Goal: Task Accomplishment & Management: Complete application form

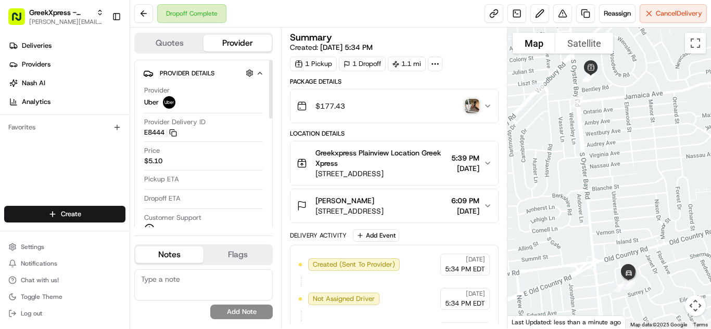
click at [83, 209] on html "GreekXpress - Plainview [EMAIL_ADDRESS][DOMAIN_NAME] Toggle Sidebar Deliveries …" at bounding box center [355, 164] width 711 height 329
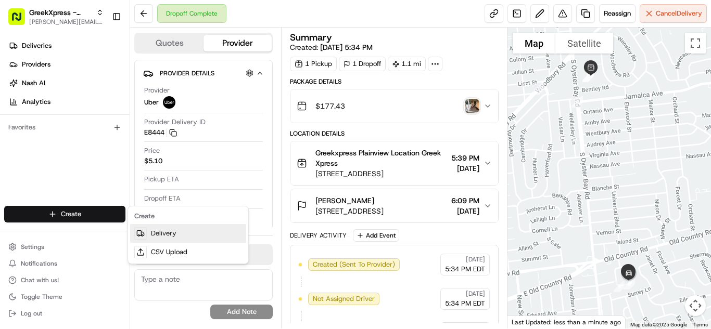
click at [176, 228] on link "Delivery" at bounding box center [188, 233] width 116 height 19
click at [183, 238] on link "Delivery" at bounding box center [188, 233] width 116 height 19
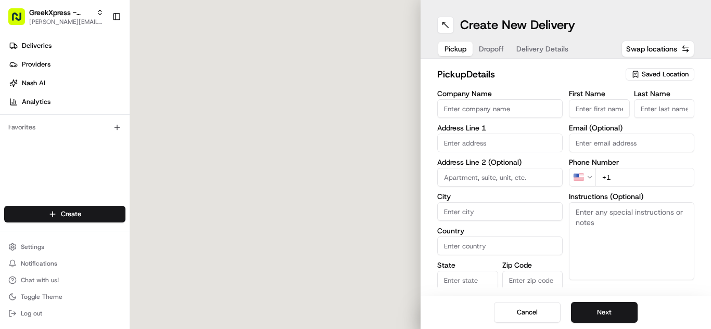
click at [668, 74] on span "Saved Location" at bounding box center [665, 74] width 47 height 9
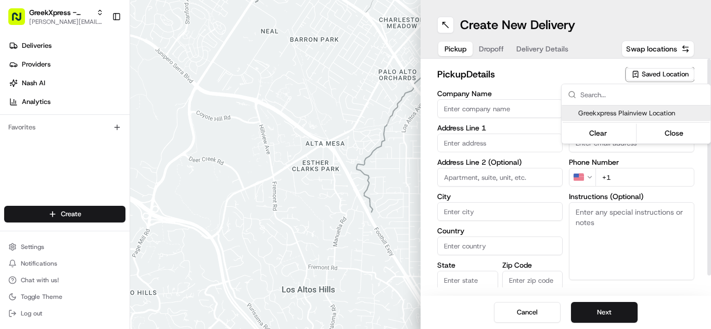
click at [660, 111] on span "Greekxpress Plainview Location" at bounding box center [642, 113] width 128 height 9
type input "Greekxpress Plainview Location"
type input "[STREET_ADDRESS]"
type input "Plainview"
type input "US"
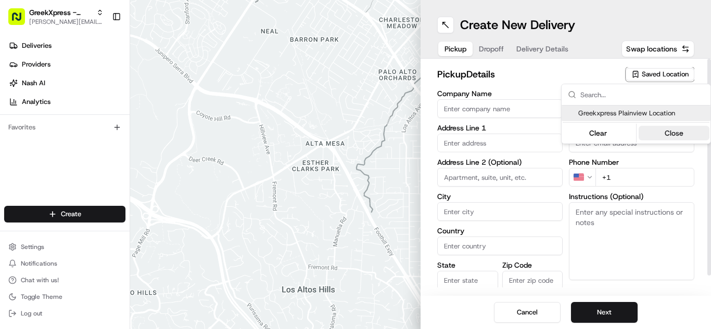
type input "NY"
type input "11803"
type input "Greek"
type input "Xpress"
type input "[PHONE_NUMBER]"
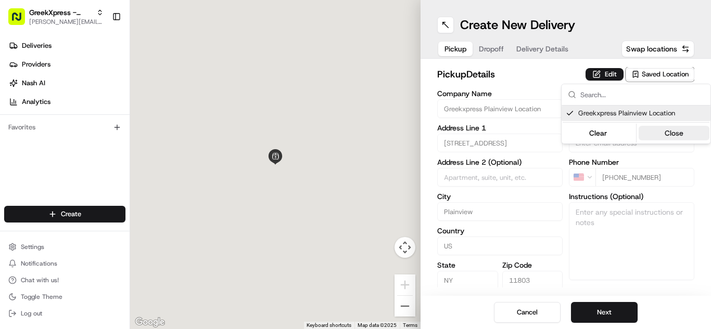
click at [679, 137] on button "Close" at bounding box center [673, 133] width 71 height 15
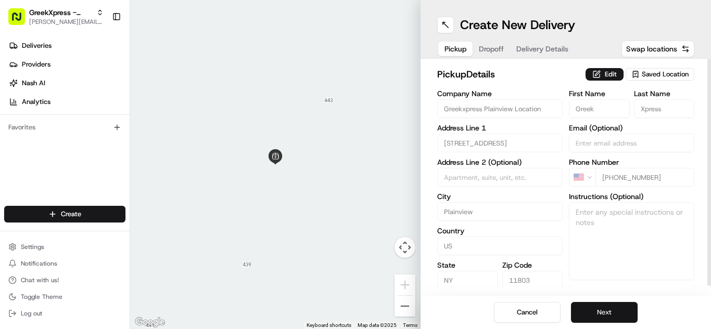
click at [611, 313] on button "Next" at bounding box center [604, 312] width 67 height 21
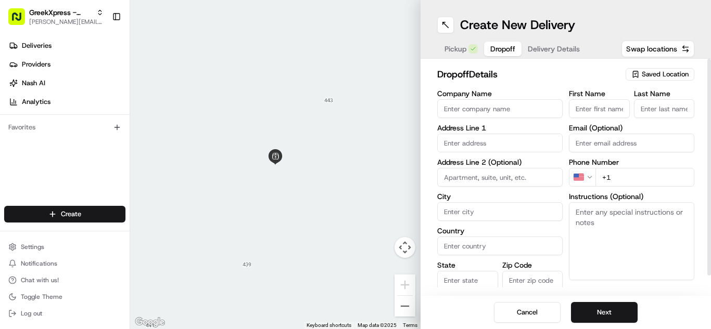
paste textarea "PLEASE HAND FOOD DIRECTLY TO CUSTOMER, DO NOT LEAVE IT OUTSIDE, THANK YOU!!"
type textarea "PLEASE HAND FOOD DIRECTLY TO CUSTOMER, DO NOT LEAVE IT OUTSIDE, THANK YOU!!"
click at [542, 138] on input "text" at bounding box center [499, 143] width 125 height 19
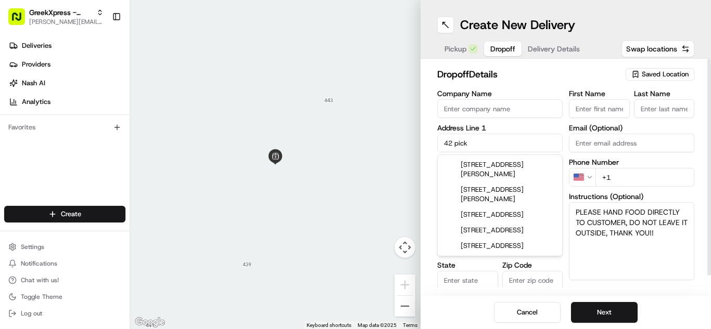
type input "[STREET_ADDRESS]"
type input "Syosset"
type input "[GEOGRAPHIC_DATA]"
type input "NY"
type input "11791"
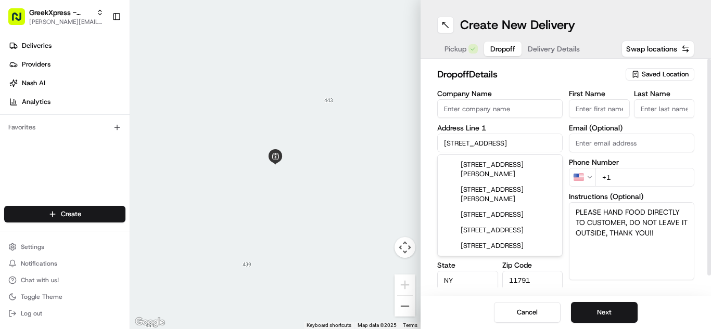
type input "[PERSON_NAME]"
type input "t"
type input "[PHONE_NUMBER]"
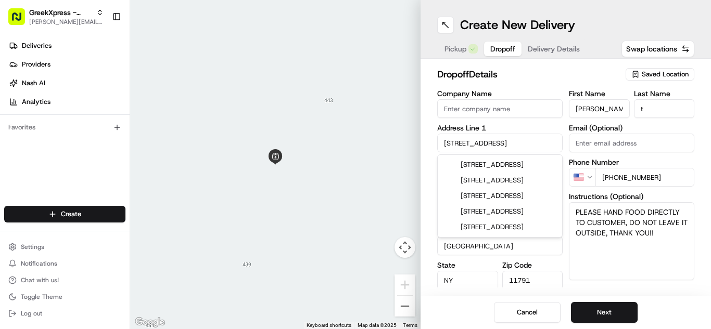
click at [665, 310] on div "Cancel Next" at bounding box center [565, 312] width 290 height 33
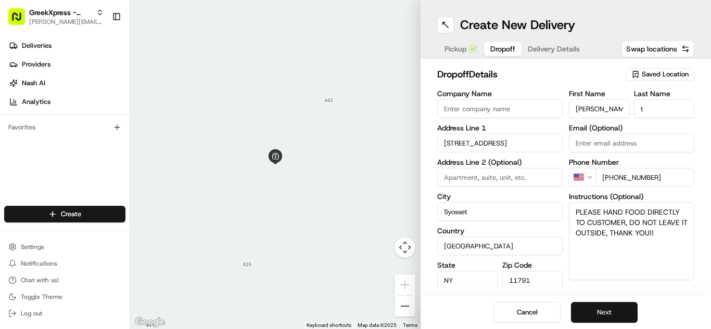
click at [628, 311] on button "Next" at bounding box center [604, 312] width 67 height 21
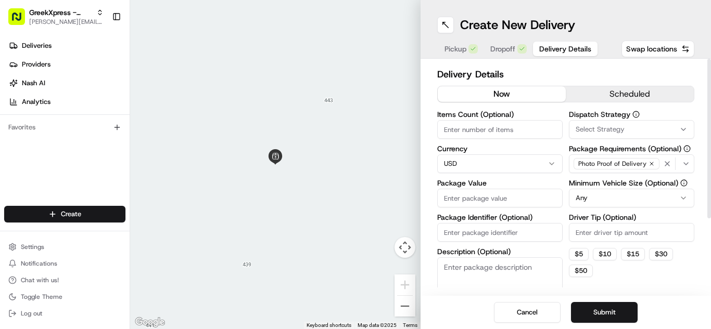
click at [520, 159] on html "GreekXpress - Plainview [EMAIL_ADDRESS][DOMAIN_NAME] Toggle Sidebar Deliveries …" at bounding box center [355, 164] width 711 height 329
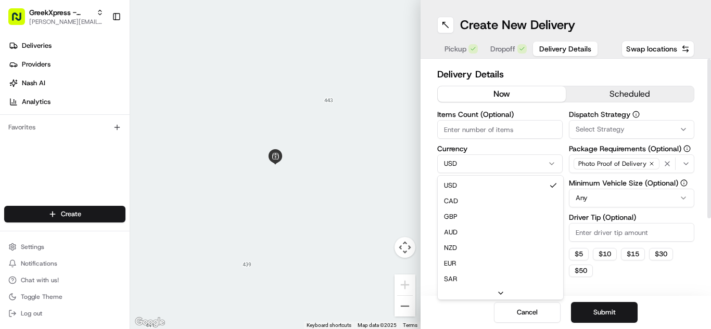
click at [530, 60] on html "GreekXpress - Plainview [EMAIL_ADDRESS][DOMAIN_NAME] Toggle Sidebar Deliveries …" at bounding box center [355, 164] width 711 height 329
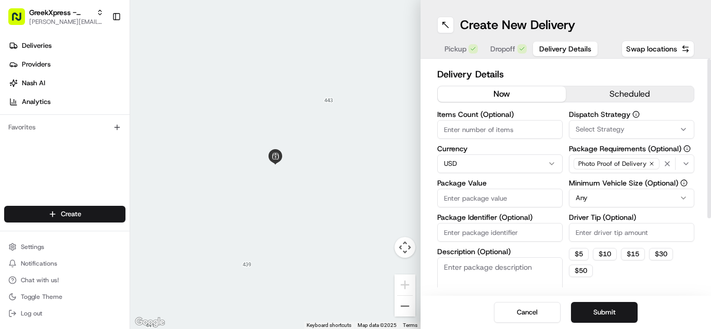
click at [536, 195] on input "Package Value" at bounding box center [499, 198] width 125 height 19
type input "51.15"
click at [590, 208] on div "Dispatch Strategy Select Strategy Package Requirements (Optional) Photo Proof o…" at bounding box center [631, 213] width 125 height 205
click at [588, 204] on html "GreekXpress - Plainview [EMAIL_ADDRESS][DOMAIN_NAME] Toggle Sidebar Deliveries …" at bounding box center [355, 164] width 711 height 329
click at [597, 221] on label "Driver Tip (Optional)" at bounding box center [631, 217] width 125 height 7
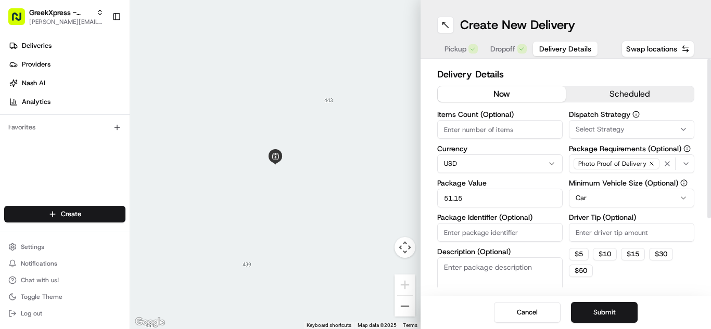
click at [597, 223] on input "Driver Tip (Optional)" at bounding box center [631, 232] width 125 height 19
type input "3.00"
click at [605, 321] on button "Submit" at bounding box center [604, 312] width 67 height 21
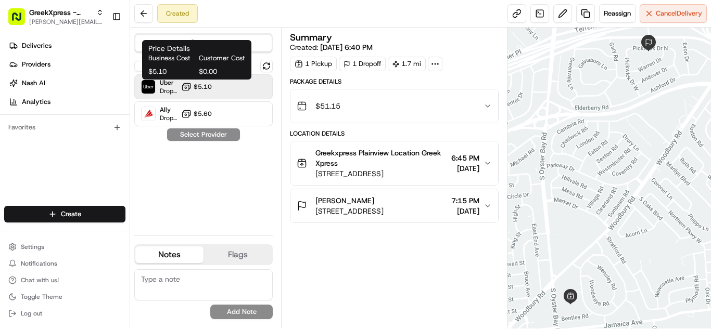
click at [208, 84] on span "$5.10" at bounding box center [203, 87] width 18 height 8
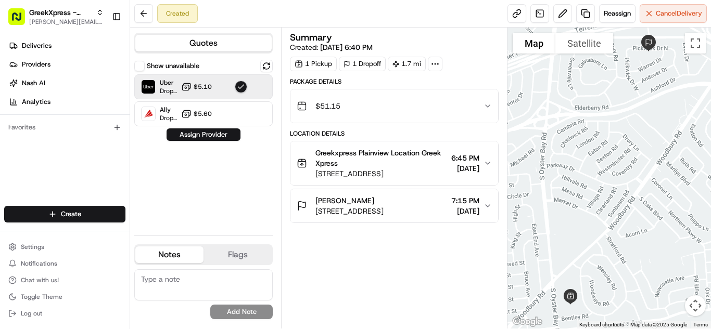
click at [228, 142] on div "Show unavailable Uber Dropoff ETA 16 minutes $5.10 Ally Dropoff ETA 7 hours $5.…" at bounding box center [203, 144] width 138 height 168
click at [374, 111] on div "$51.15" at bounding box center [390, 106] width 187 height 21
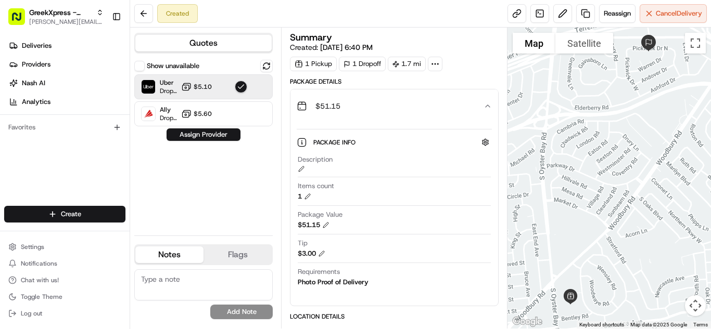
click at [374, 111] on div "$51.15" at bounding box center [390, 106] width 187 height 21
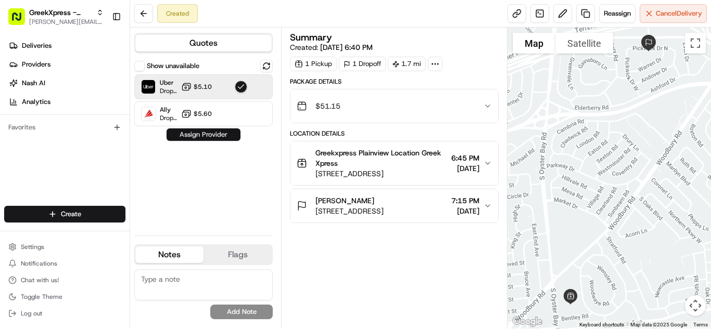
click at [202, 134] on button "Assign Provider" at bounding box center [204, 135] width 74 height 12
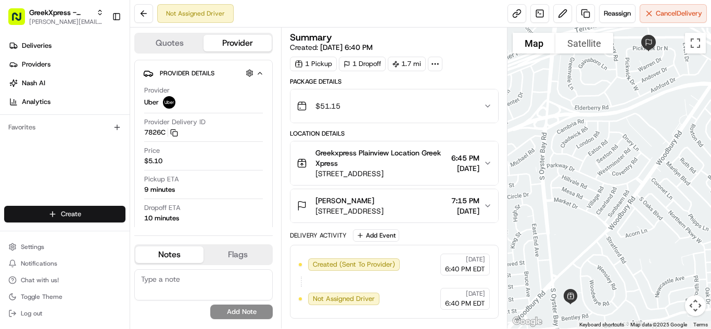
click at [101, 217] on html "GreekXpress - Plainview [EMAIL_ADDRESS][DOMAIN_NAME] Toggle Sidebar Deliveries …" at bounding box center [355, 164] width 711 height 329
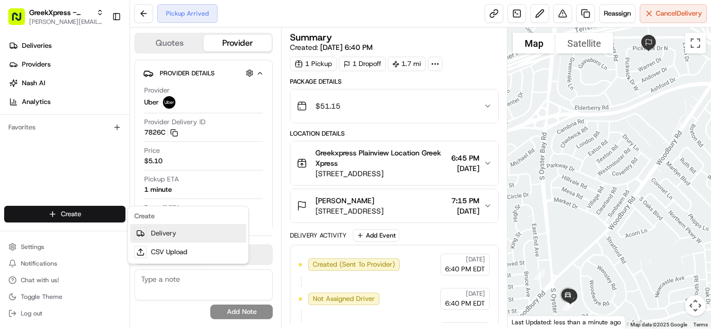
click at [186, 240] on link "Delivery" at bounding box center [188, 233] width 116 height 19
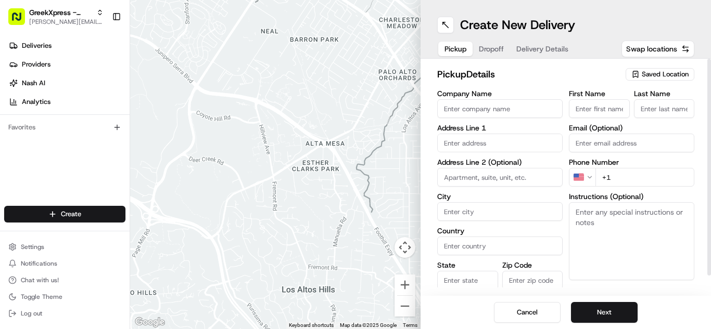
drag, startPoint x: 666, startPoint y: 78, endPoint x: 659, endPoint y: 80, distance: 7.6
click at [664, 78] on span "Saved Location" at bounding box center [665, 74] width 47 height 9
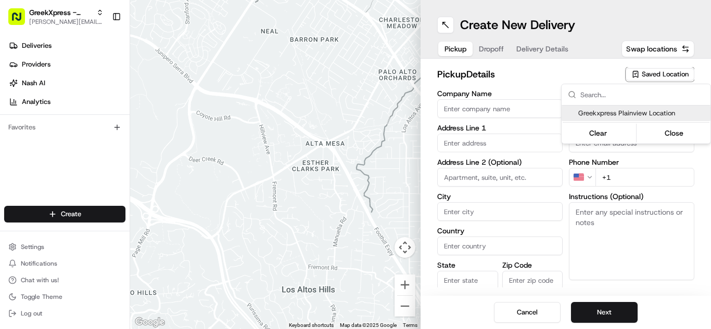
click at [630, 114] on span "Greekxpress Plainview Location" at bounding box center [642, 113] width 128 height 9
type input "Greekxpress Plainview Location"
type input "[STREET_ADDRESS]"
type input "Plainview"
type input "US"
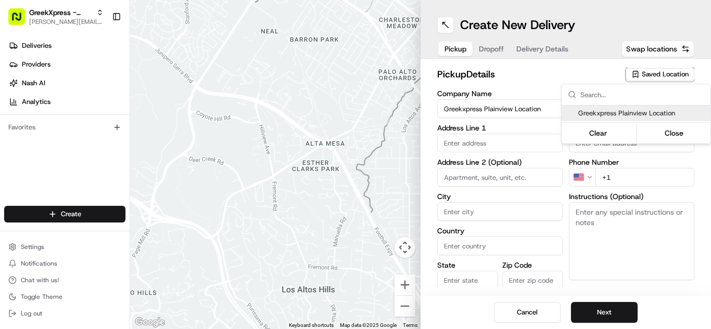
type input "NY"
type input "11803"
type input "Greek"
type input "Xpress"
type input "[PHONE_NUMBER]"
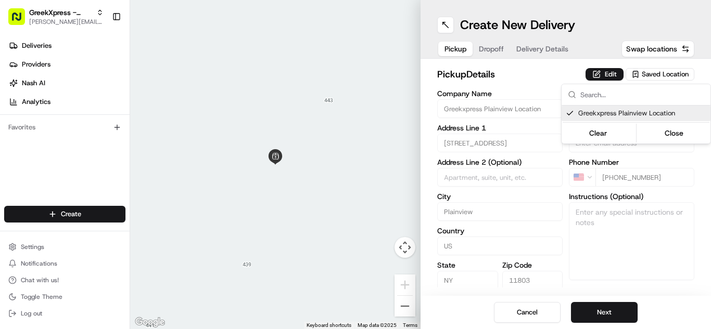
click at [614, 304] on html "GreekXpress - Plainview [EMAIL_ADDRESS][DOMAIN_NAME] Toggle Sidebar Deliveries …" at bounding box center [355, 164] width 711 height 329
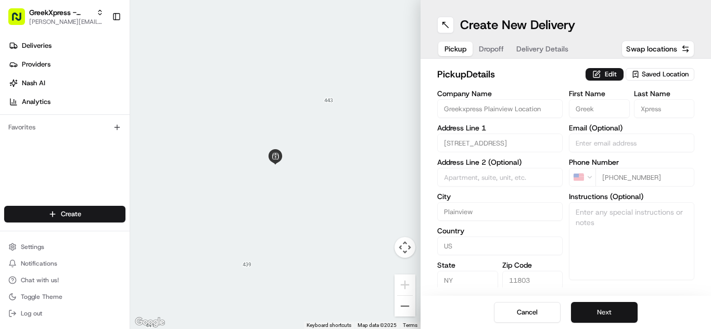
click at [617, 304] on button "Next" at bounding box center [604, 312] width 67 height 21
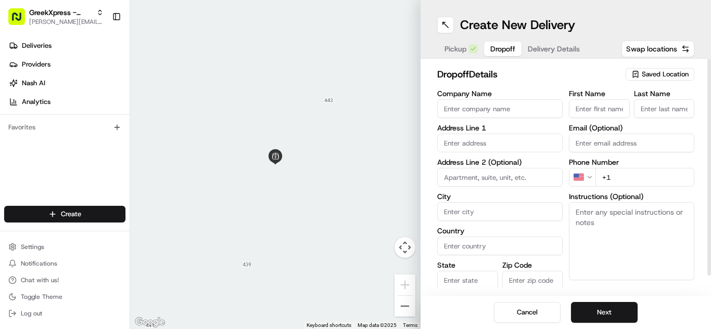
click at [605, 106] on input "First Name" at bounding box center [599, 108] width 61 height 19
type input "rose"
click at [595, 212] on div "Instructions (Optional)" at bounding box center [631, 236] width 125 height 87
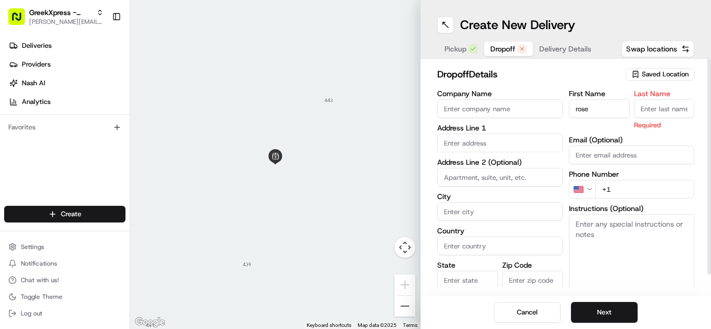
paste textarea "PLEASE HAND FOOD DIRECTLY TO CUSTOMER, DO NOT LEAVE IT OUTSIDE, THANK YOU!!"
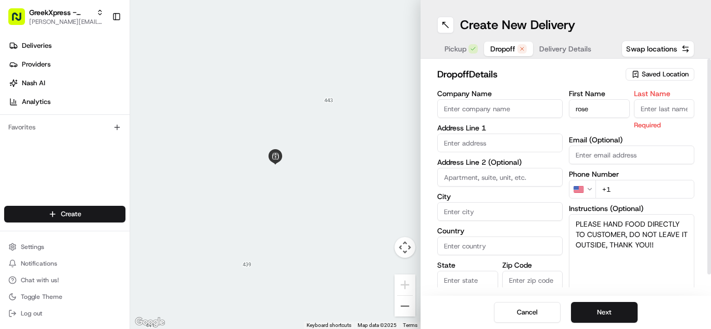
type textarea "PLEASE HAND FOOD DIRECTLY TO CUSTOMER, DO NOT LEAVE IT OUTSIDE, THANK YOU!!"
click at [491, 139] on input "text" at bounding box center [499, 143] width 125 height 19
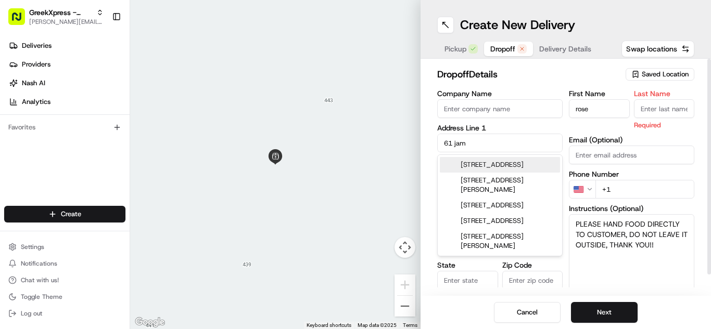
click at [514, 169] on div "[STREET_ADDRESS]" at bounding box center [500, 165] width 120 height 16
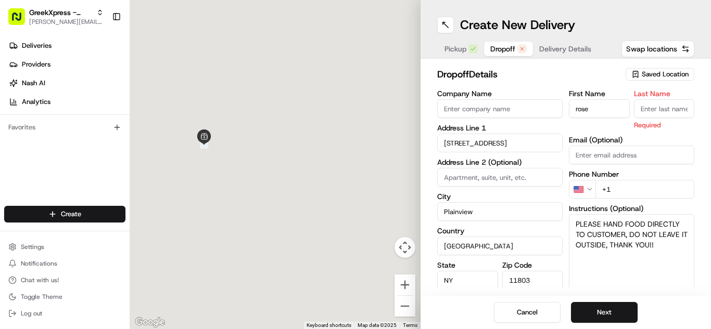
type input "[STREET_ADDRESS]"
type input "Plainview"
type input "[GEOGRAPHIC_DATA]"
type input "NY"
type input "11803"
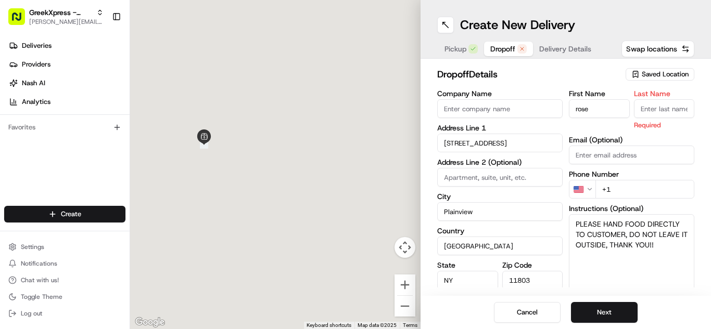
type input "[STREET_ADDRESS]"
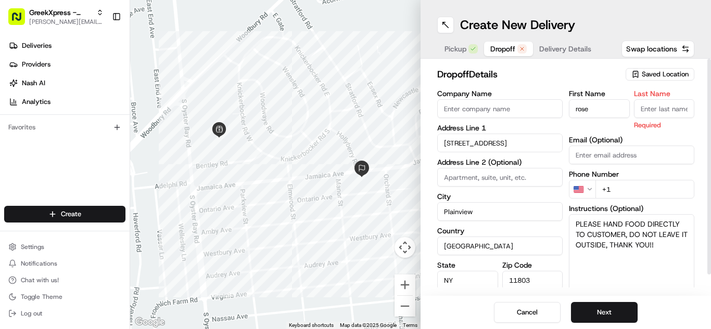
click at [656, 111] on input "Last Name" at bounding box center [664, 108] width 61 height 19
type input "w"
click at [599, 317] on button "Next" at bounding box center [604, 312] width 67 height 21
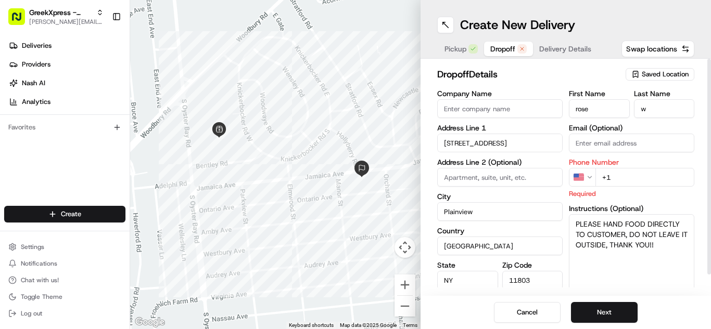
click at [635, 175] on input "+1" at bounding box center [644, 177] width 99 height 19
type input "[PHONE_NUMBER]"
click at [622, 314] on button "Next" at bounding box center [604, 312] width 67 height 21
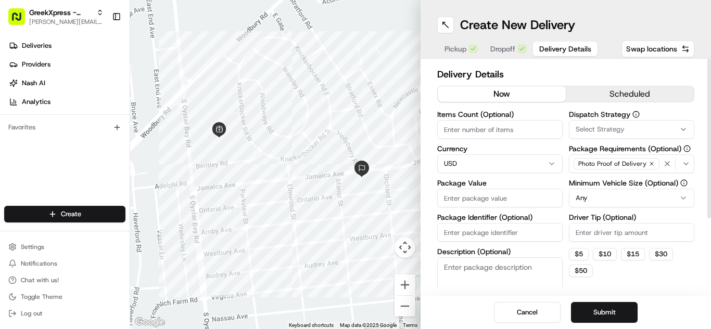
click at [490, 195] on input "Package Value" at bounding box center [499, 198] width 125 height 19
type input "34.00"
click at [593, 231] on input "Driver Tip (Optional)" at bounding box center [631, 232] width 125 height 19
type input "3.00"
click at [617, 315] on button "Submit" at bounding box center [604, 312] width 67 height 21
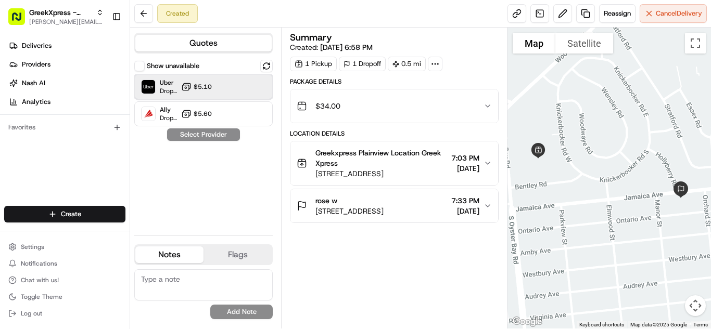
click at [215, 90] on div "Uber Dropoff ETA 15 minutes $5.10" at bounding box center [203, 86] width 138 height 25
click at [225, 132] on button "Assign Provider" at bounding box center [204, 135] width 74 height 12
